Goal: Check status: Check status

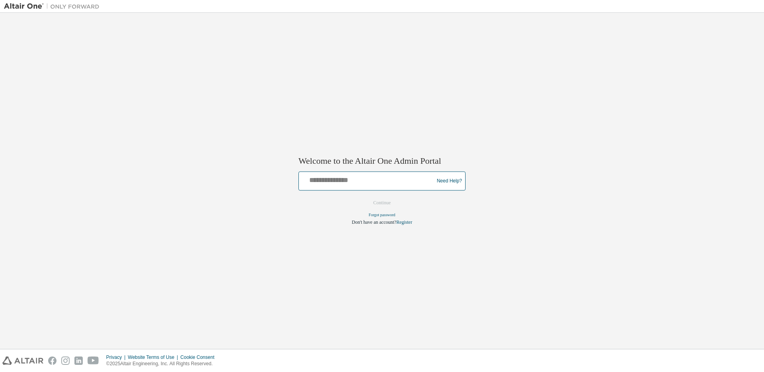
click at [316, 183] on input "text" at bounding box center [367, 180] width 131 height 12
type input "**********"
click at [380, 206] on button "Continue" at bounding box center [382, 203] width 34 height 12
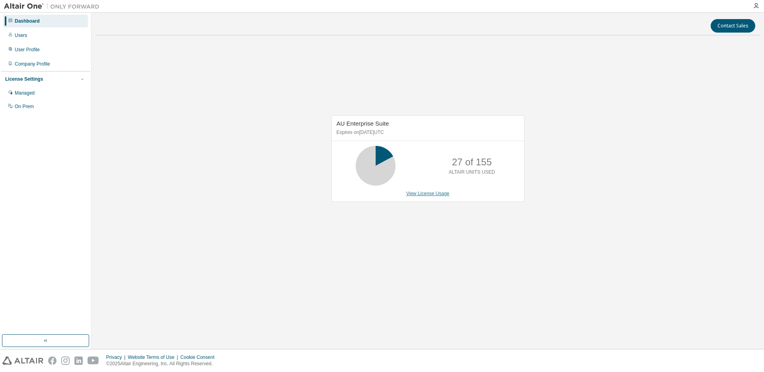
click at [437, 192] on link "View License Usage" at bounding box center [427, 194] width 43 height 6
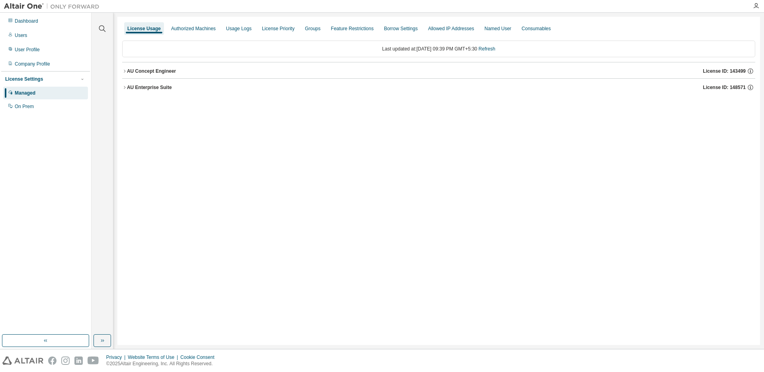
click at [126, 87] on icon "button" at bounding box center [124, 87] width 5 height 5
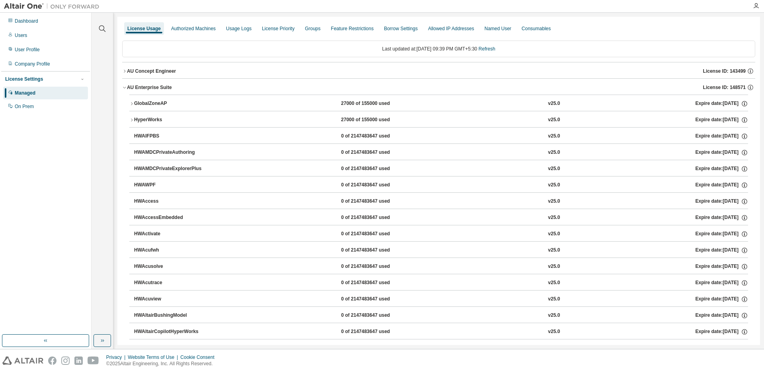
click at [125, 86] on icon "button" at bounding box center [124, 87] width 5 height 5
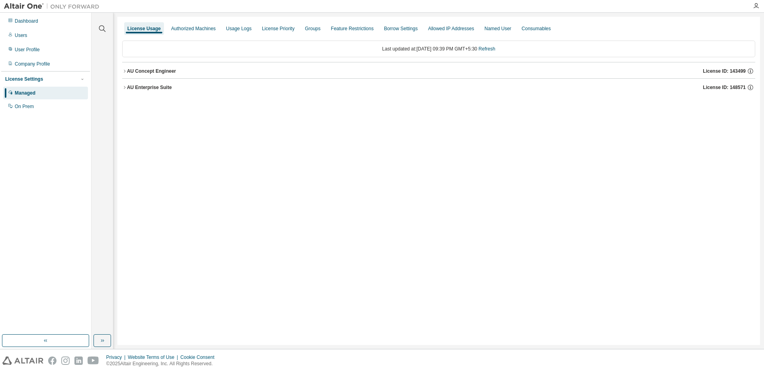
click at [125, 86] on icon "button" at bounding box center [124, 87] width 5 height 5
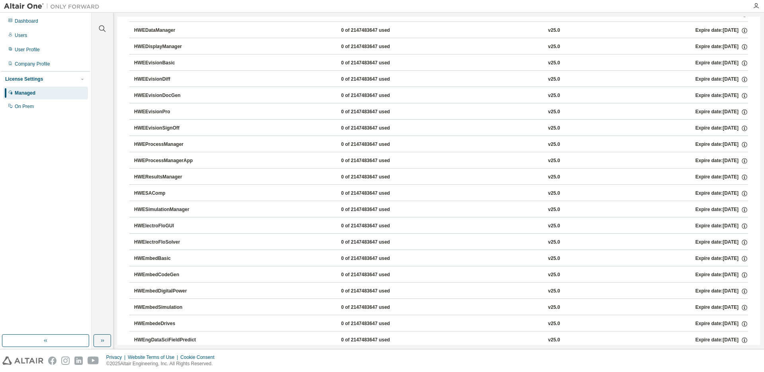
scroll to position [859, 0]
